Goal: Task Accomplishment & Management: Manage account settings

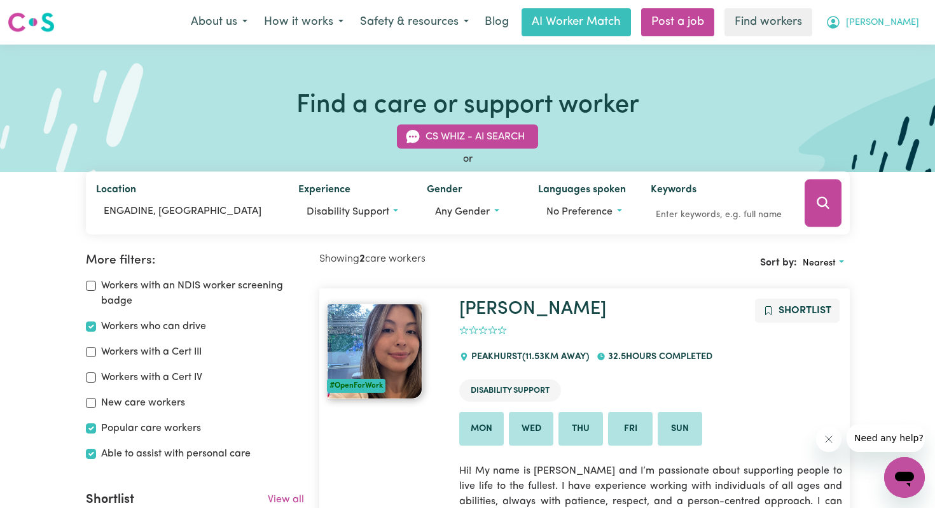
click at [893, 15] on button "[PERSON_NAME]" at bounding box center [873, 22] width 110 height 27
click at [856, 72] on link "Logout" at bounding box center [876, 73] width 101 height 24
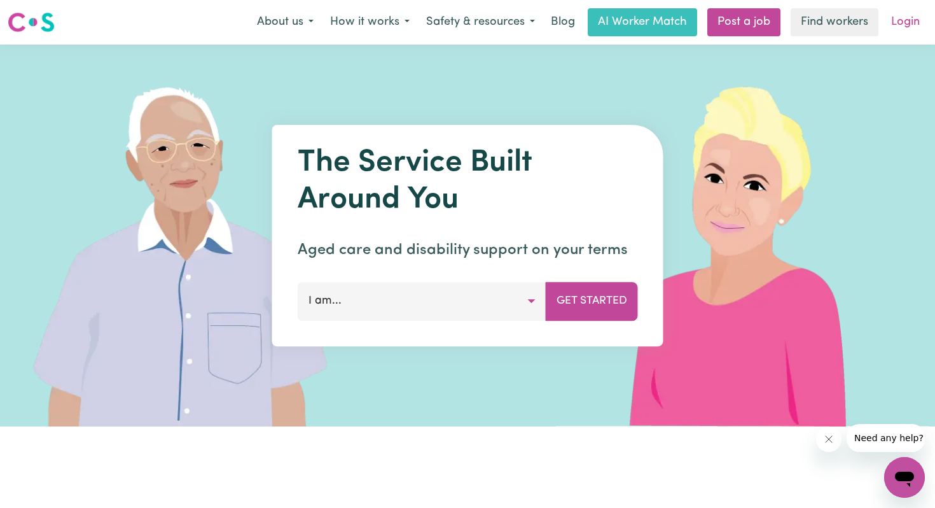
click at [904, 22] on link "Login" at bounding box center [906, 22] width 44 height 28
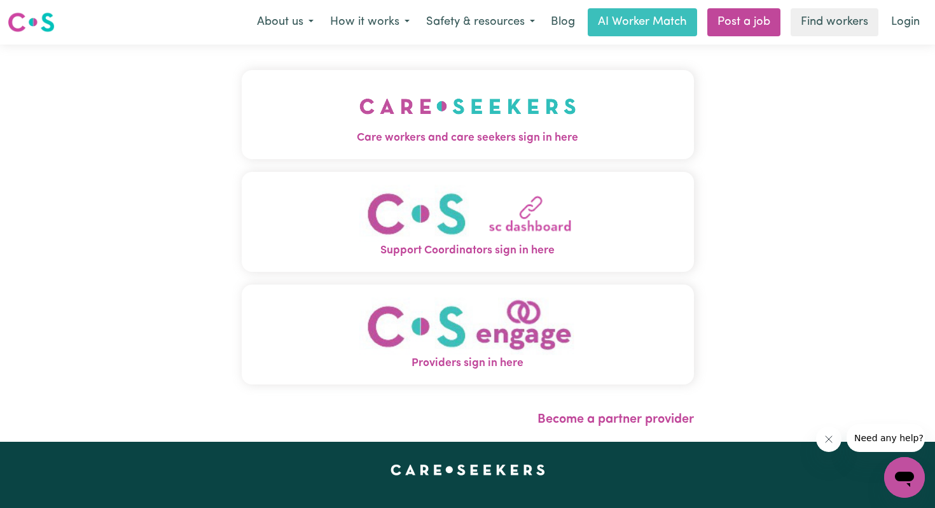
click at [415, 120] on img "Care workers and care seekers sign in here" at bounding box center [467, 106] width 217 height 47
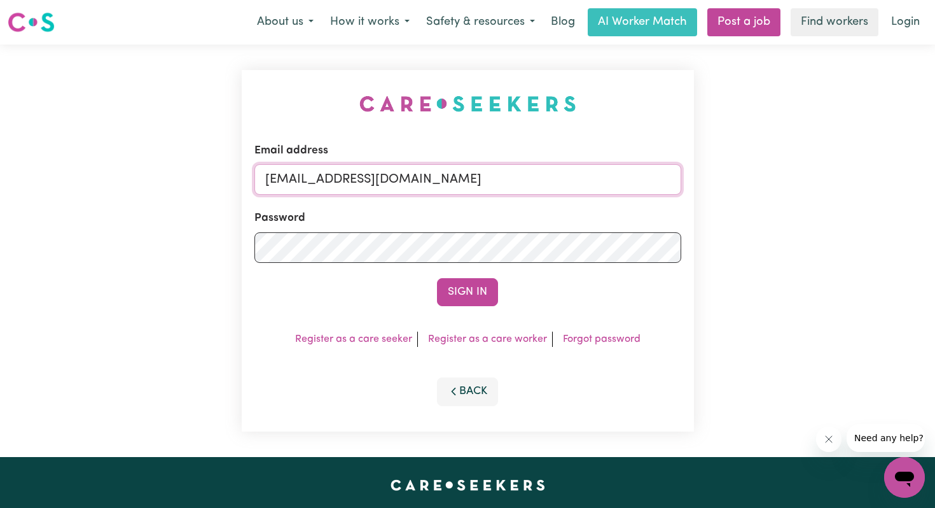
drag, startPoint x: 463, startPoint y: 179, endPoint x: 254, endPoint y: 185, distance: 209.4
click at [254, 185] on input "[EMAIL_ADDRESS][DOMAIN_NAME]" at bounding box center [467, 179] width 427 height 31
paste input "[EMAIL_ADDRESS][DOMAIN_NAME]"
type input "[EMAIL_ADDRESS][DOMAIN_NAME]"
click at [471, 294] on button "Sign In" at bounding box center [467, 292] width 61 height 28
